Goal: Information Seeking & Learning: Learn about a topic

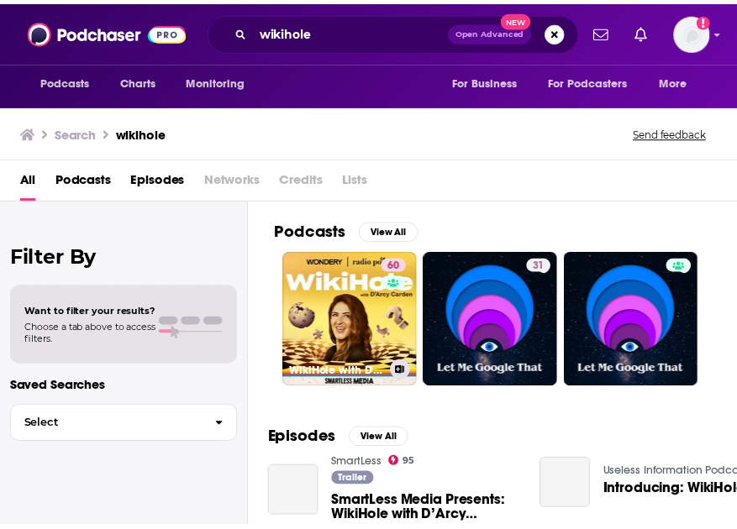
scroll to position [27, 0]
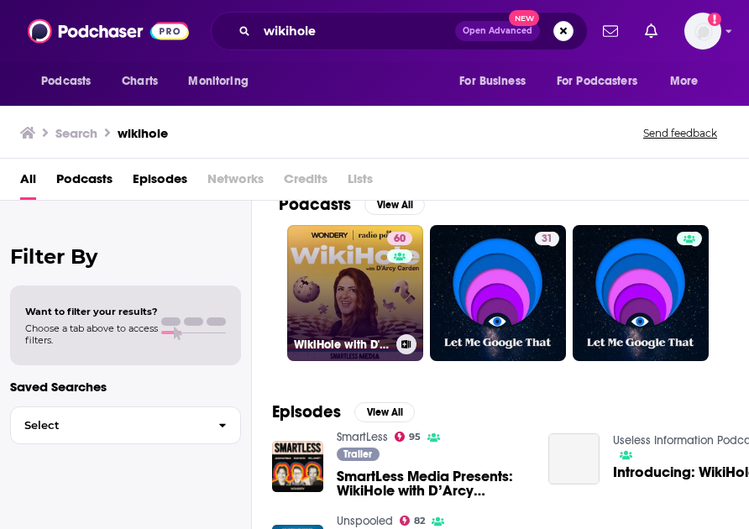
click at [363, 295] on link "60 WikiHole with D'Arcy [PERSON_NAME]" at bounding box center [355, 293] width 136 height 136
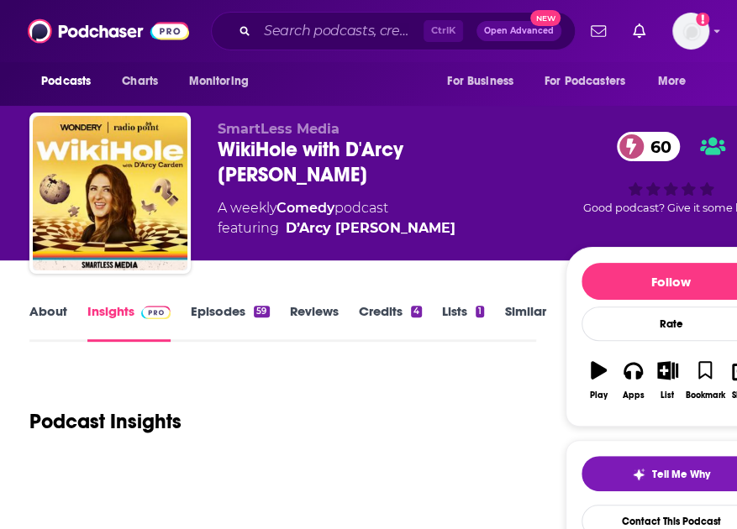
click at [220, 325] on link "Episodes 59" at bounding box center [230, 322] width 78 height 39
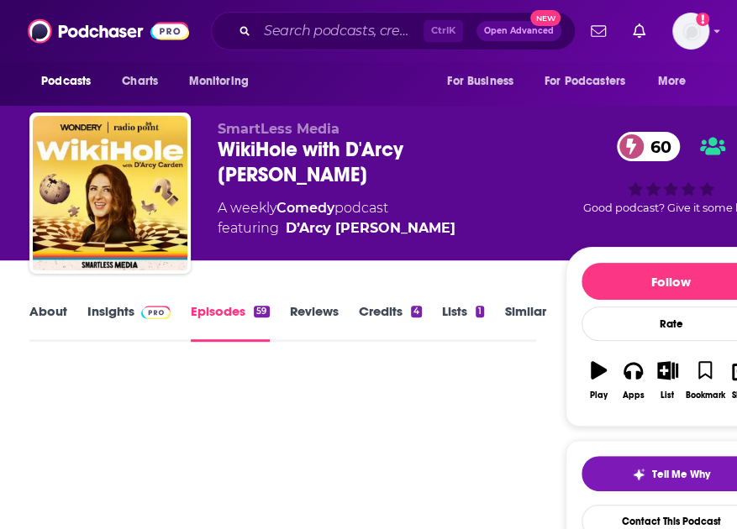
click at [123, 313] on link "Insights" at bounding box center [128, 322] width 83 height 39
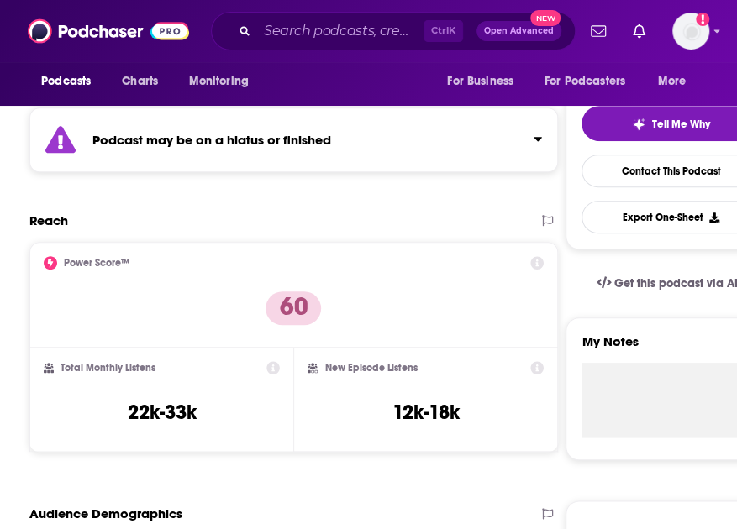
scroll to position [357, 0]
